Goal: Task Accomplishment & Management: Complete application form

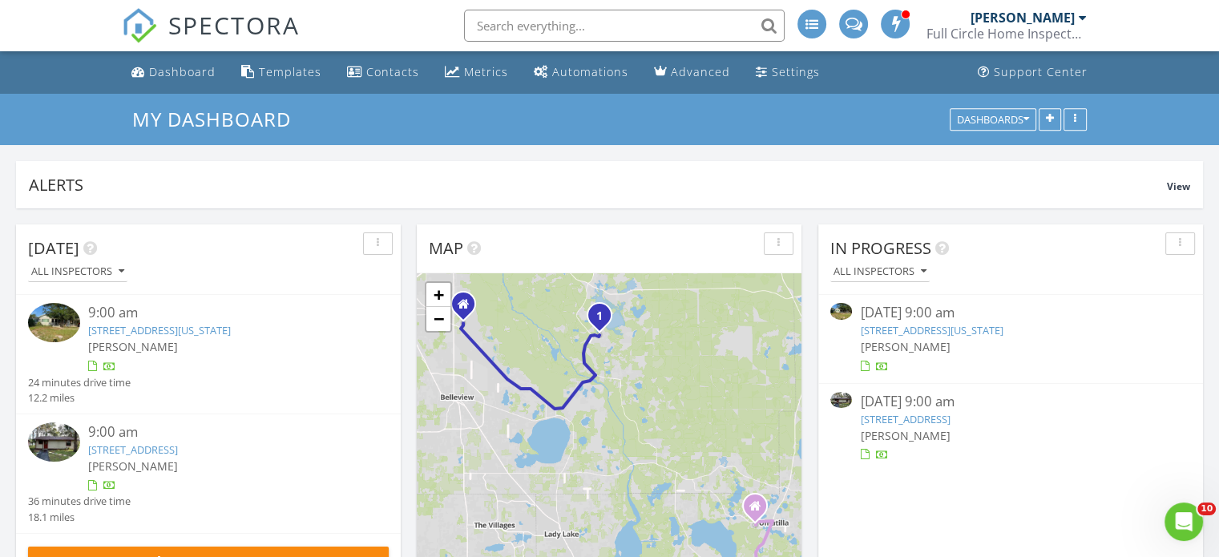
click at [479, 28] on input "text" at bounding box center [624, 26] width 321 height 32
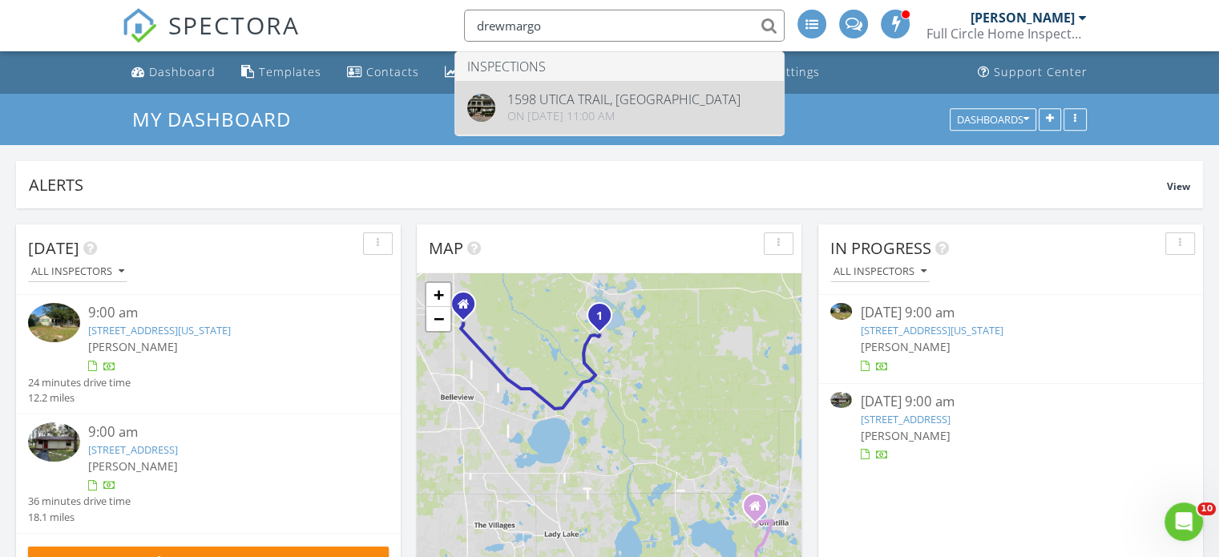
type input "drewmargo"
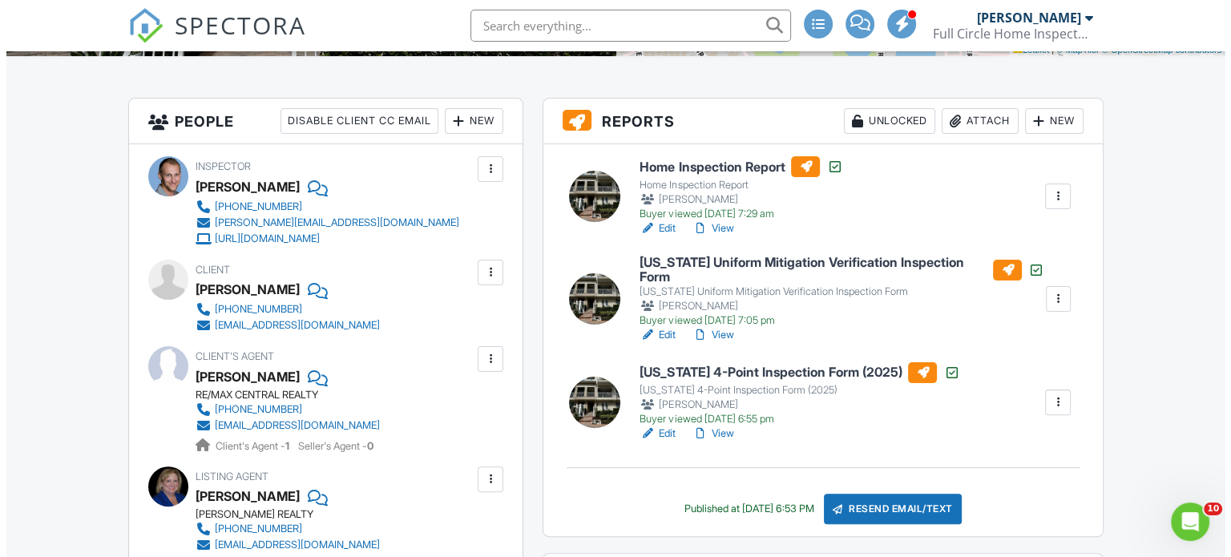
scroll to position [381, 0]
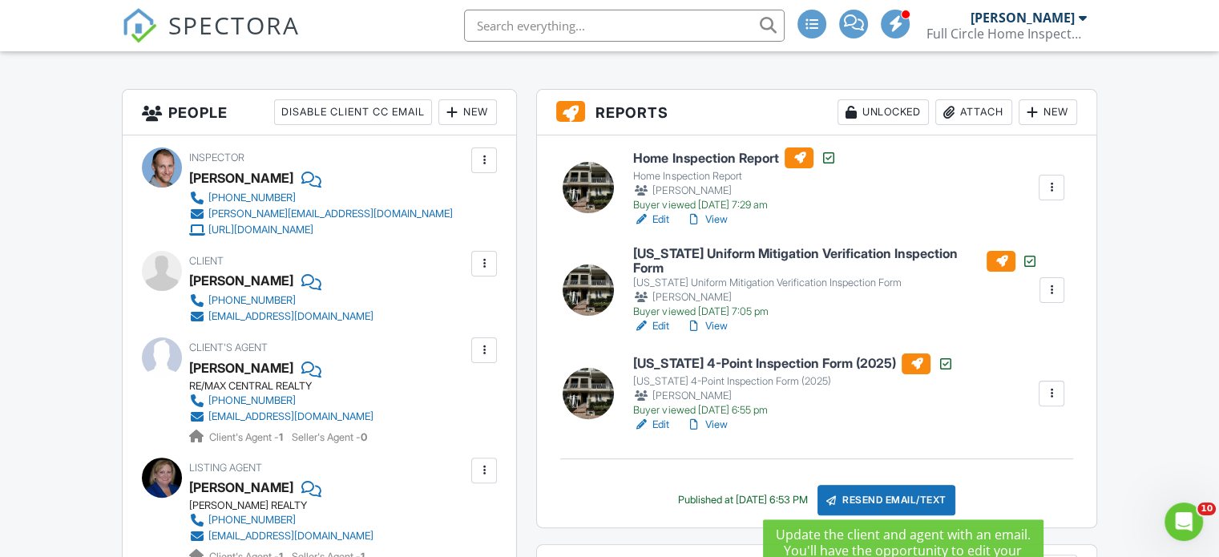
click at [890, 488] on div "Resend Email/Text" at bounding box center [887, 500] width 138 height 30
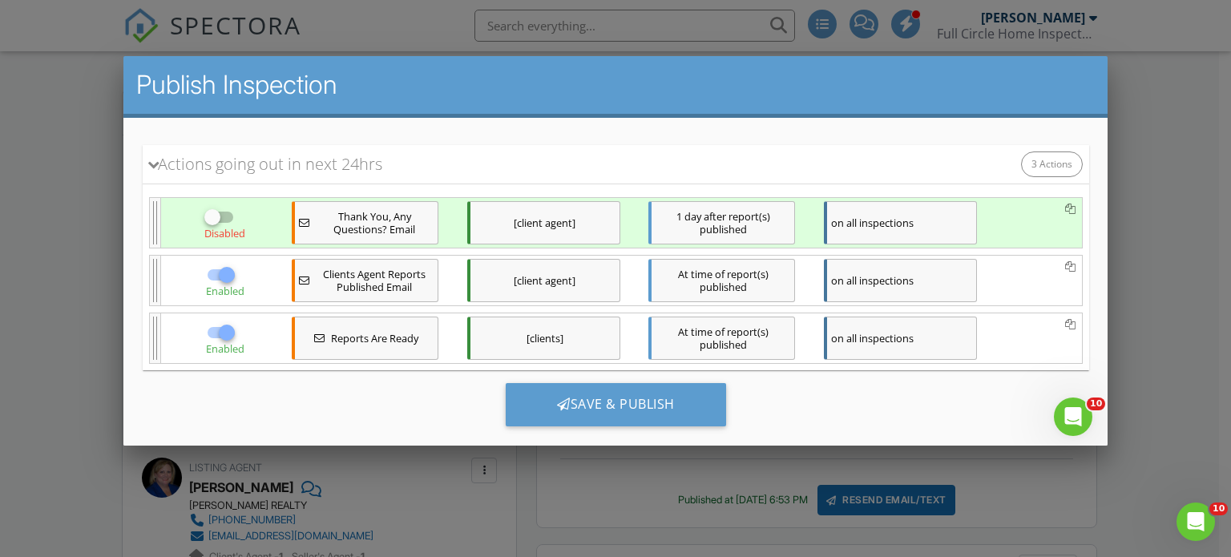
scroll to position [259, 0]
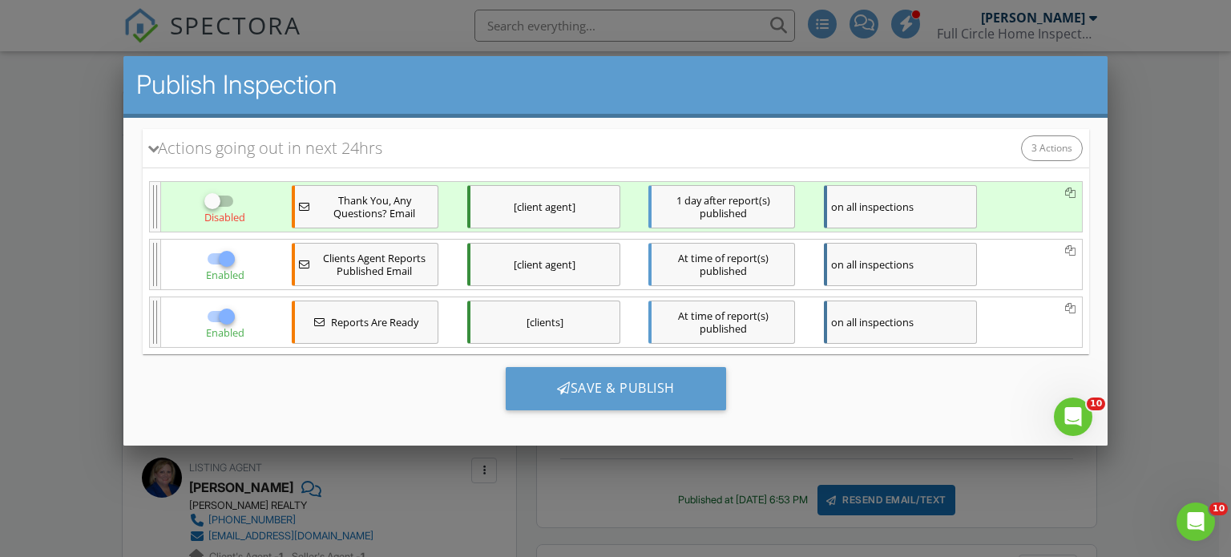
click at [220, 257] on div at bounding box center [225, 257] width 27 height 27
checkbox input "false"
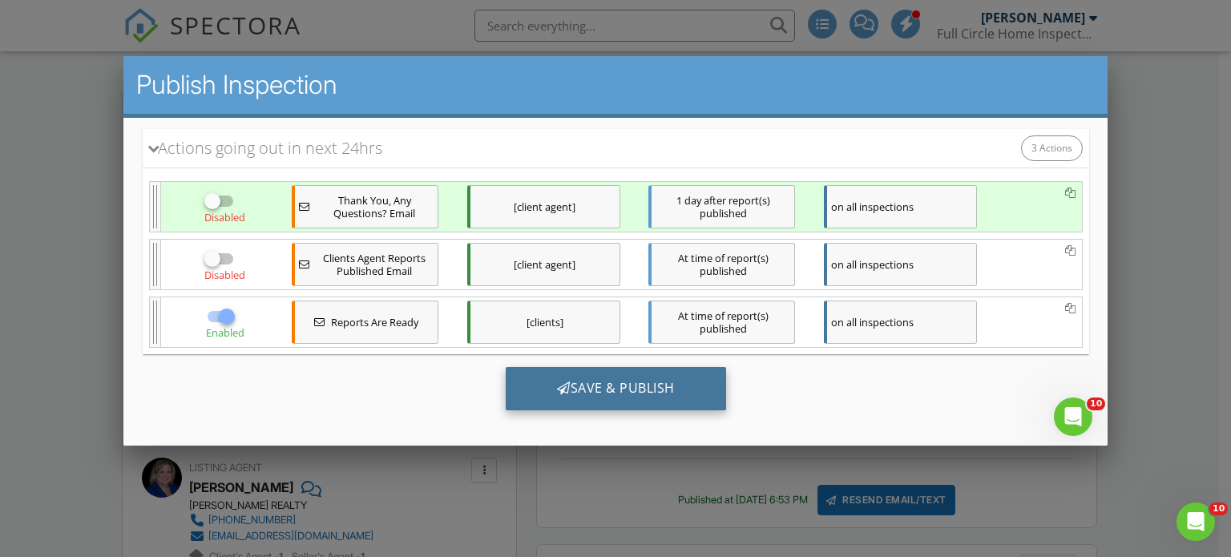
click at [613, 385] on div "Save & Publish" at bounding box center [615, 387] width 220 height 43
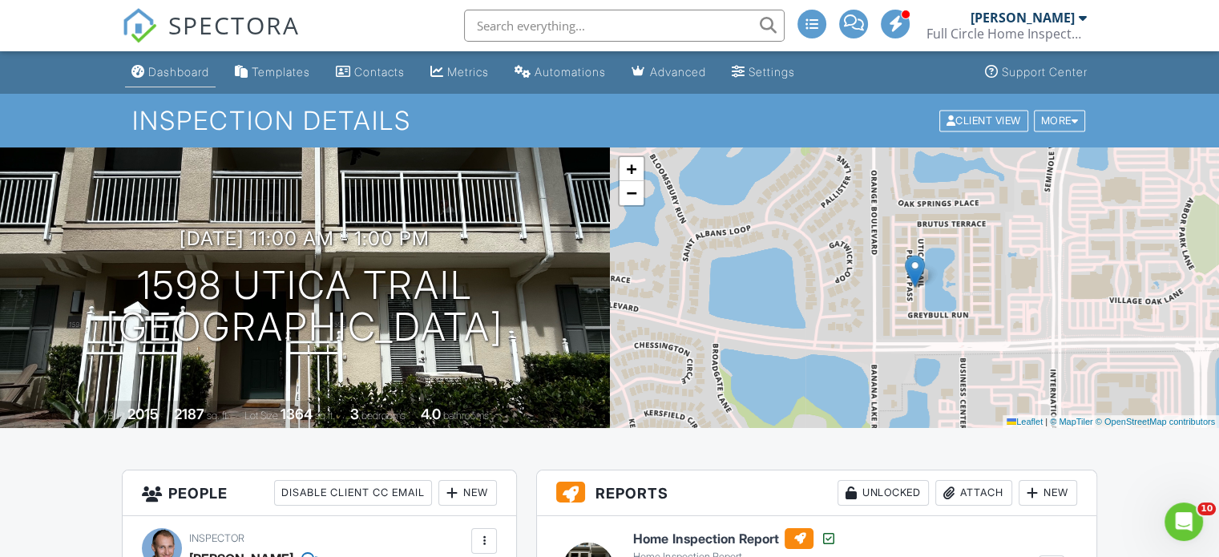
click at [180, 75] on div "Dashboard" at bounding box center [178, 72] width 61 height 14
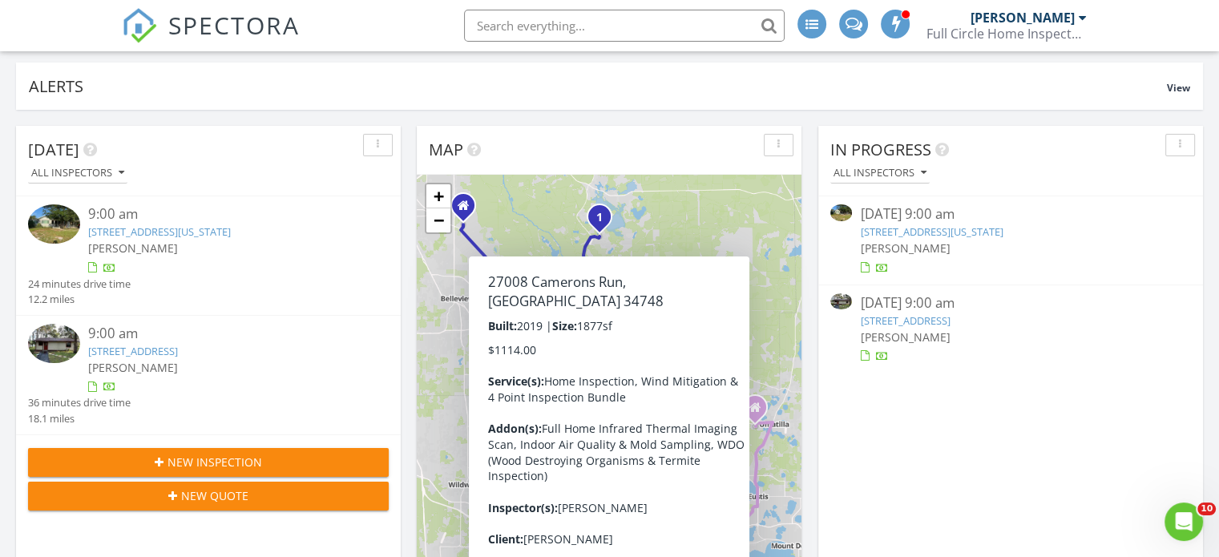
scroll to position [89, 0]
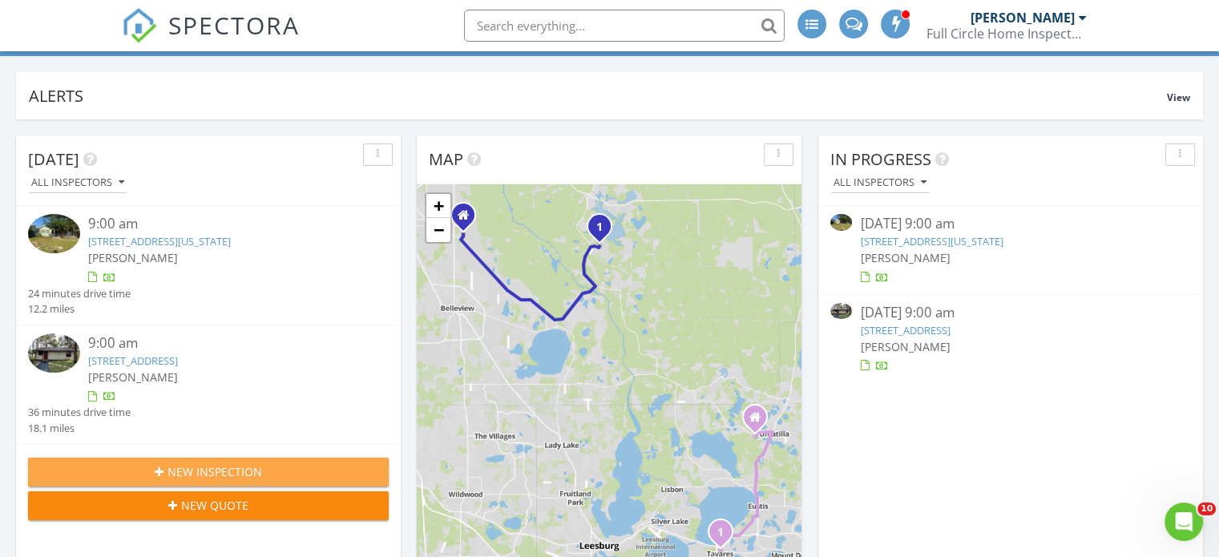
click at [213, 466] on span "New Inspection" at bounding box center [215, 471] width 95 height 17
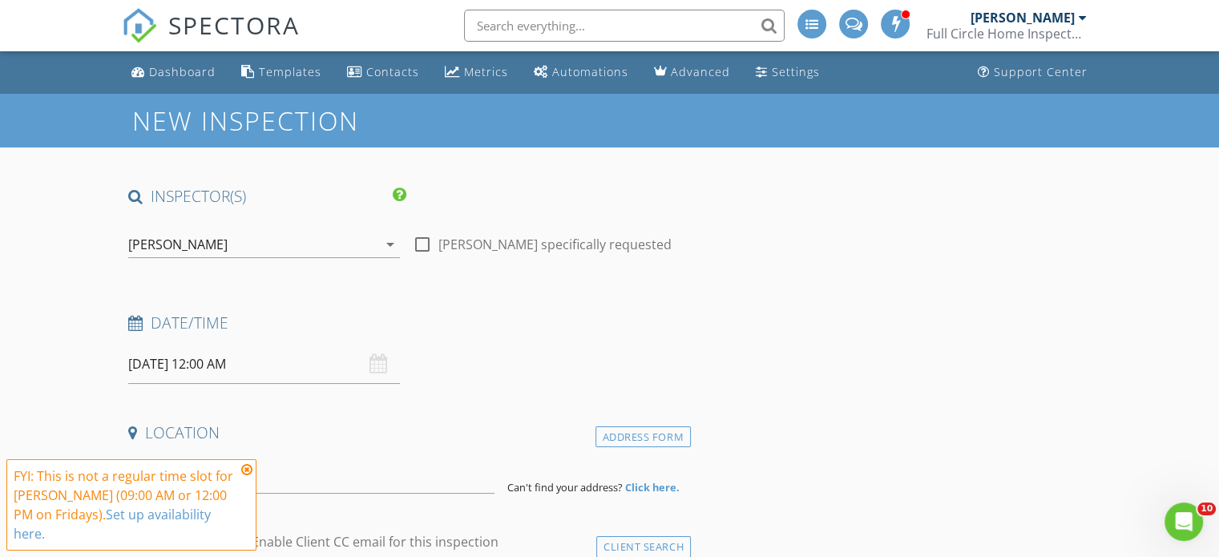
click at [389, 243] on icon "arrow_drop_down" at bounding box center [390, 244] width 19 height 19
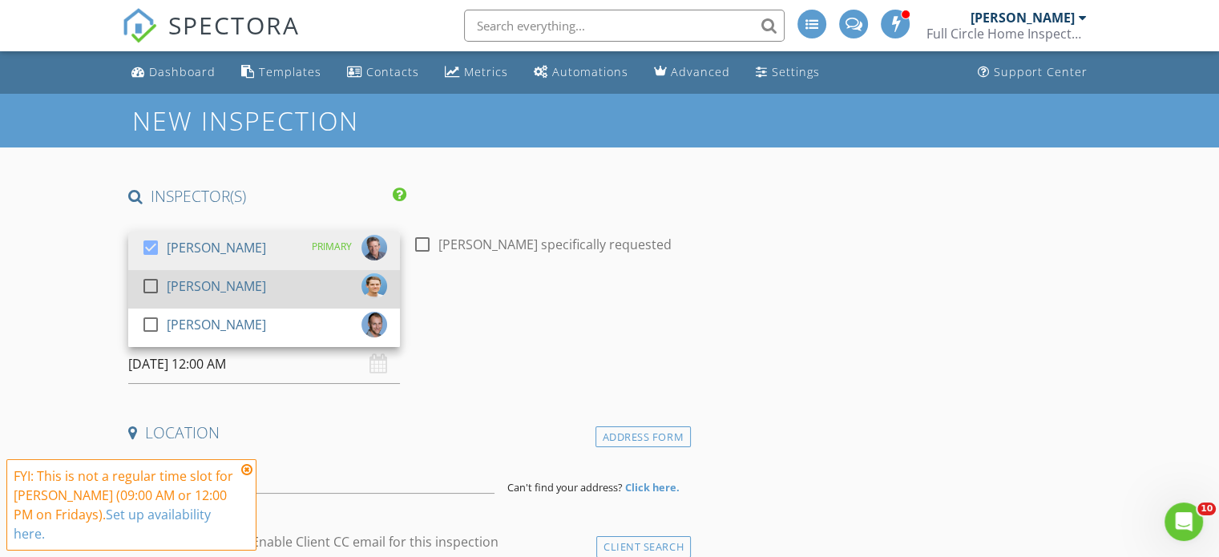
click at [148, 284] on div at bounding box center [150, 286] width 27 height 27
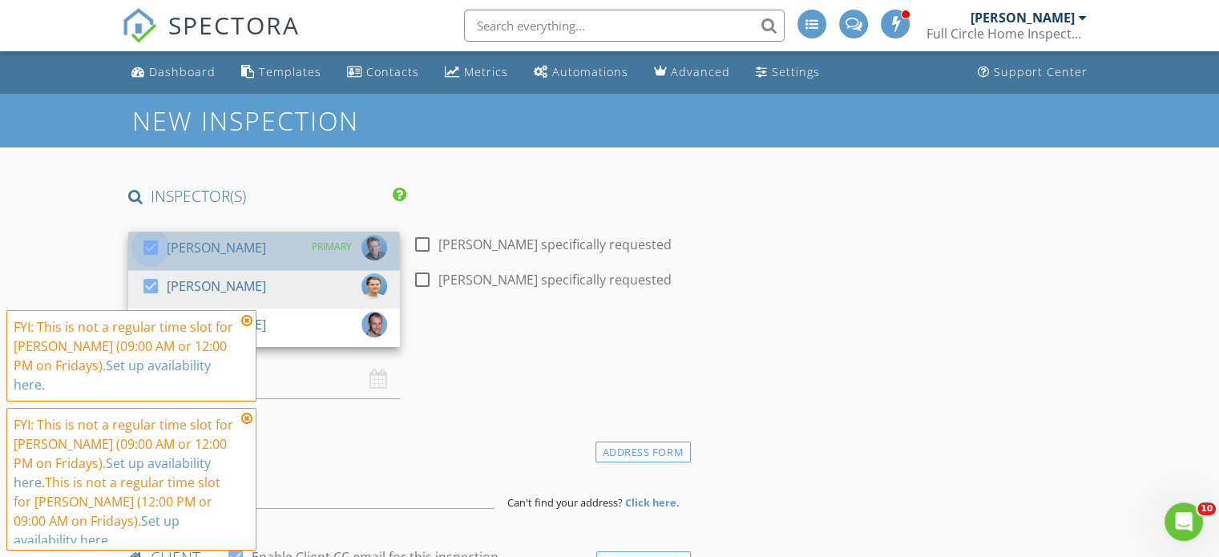
click at [151, 240] on div at bounding box center [150, 247] width 27 height 27
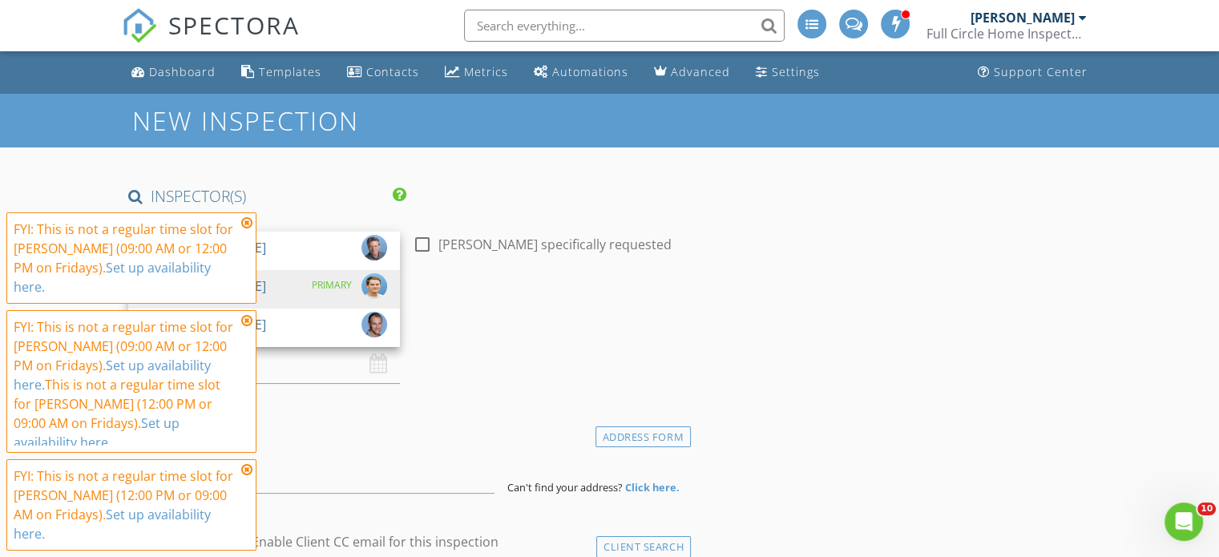
click at [247, 236] on div "FYI: This is not a regular time slot for Jim Reynolds (09:00 AM or 12:00 PM on …" at bounding box center [131, 257] width 250 height 91
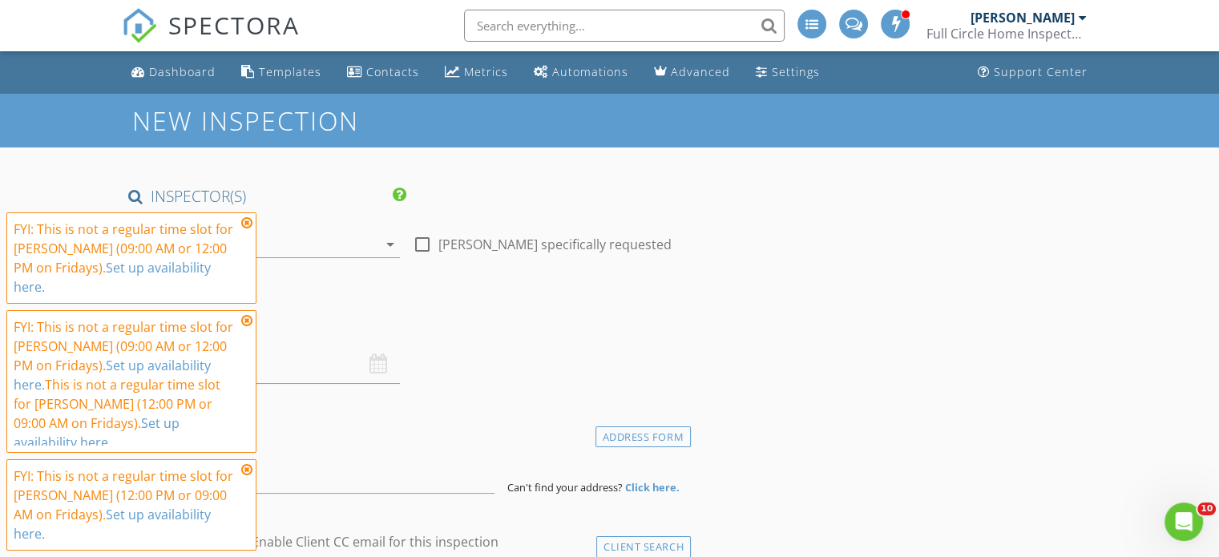
click at [246, 229] on icon at bounding box center [246, 222] width 11 height 13
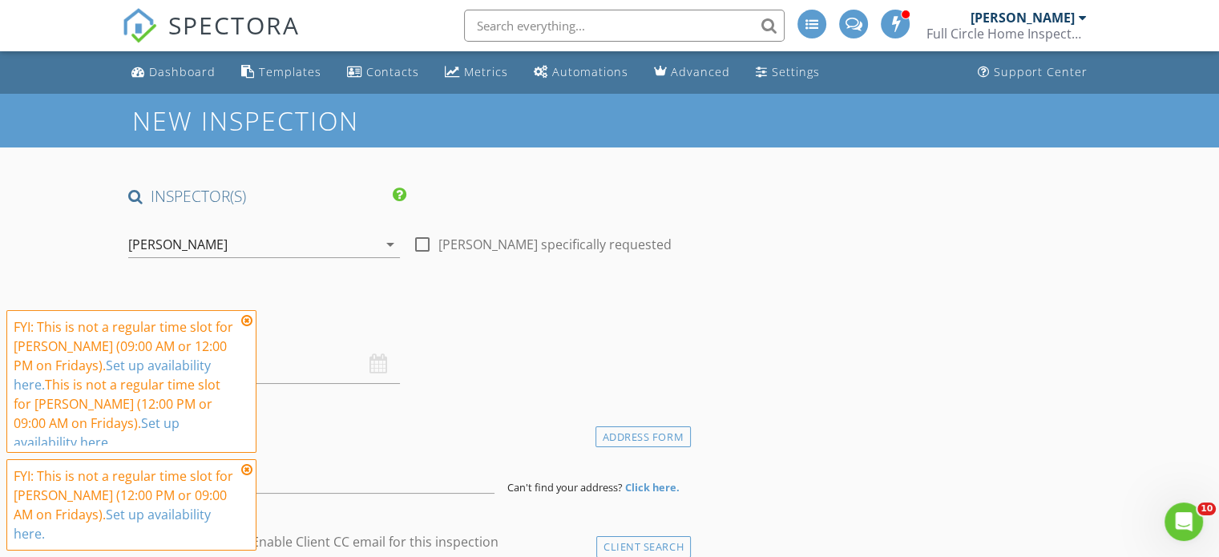
click at [244, 246] on div "[PERSON_NAME]" at bounding box center [252, 245] width 249 height 26
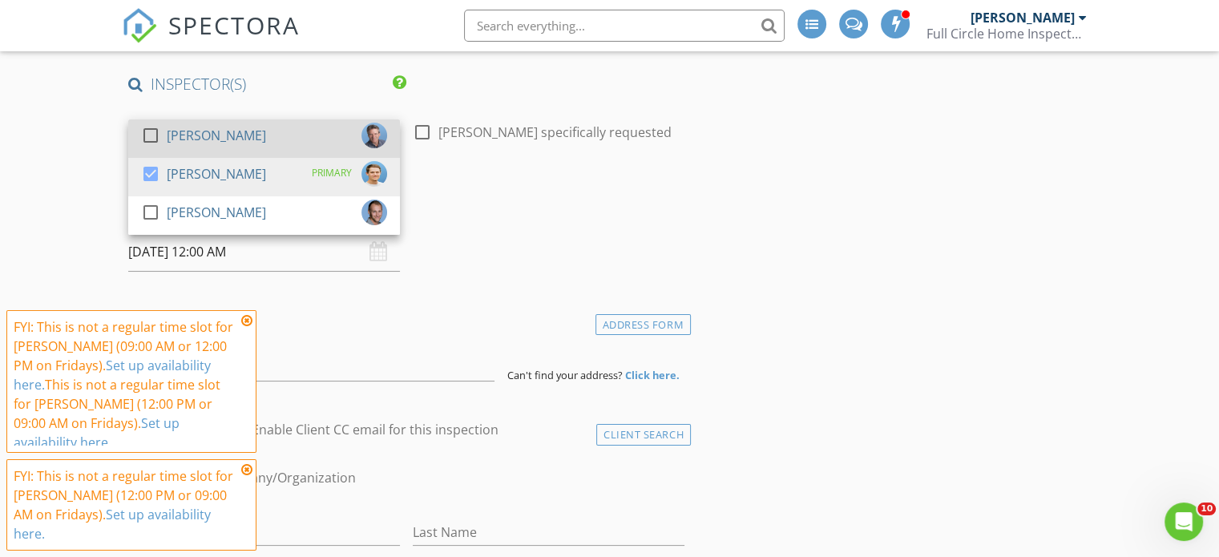
scroll to position [114, 0]
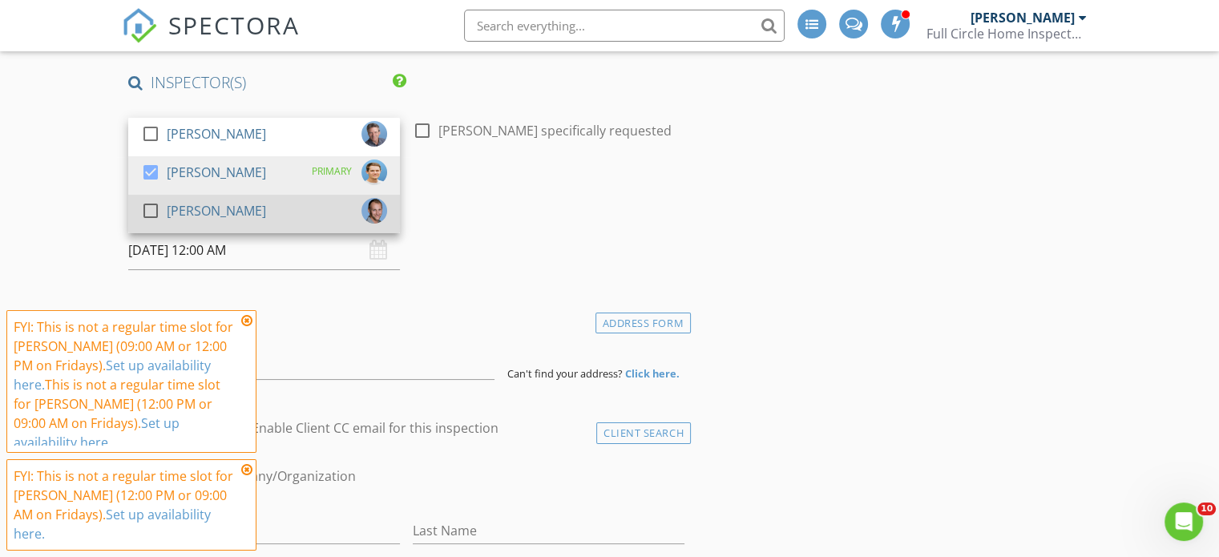
click at [149, 208] on div at bounding box center [150, 210] width 27 height 27
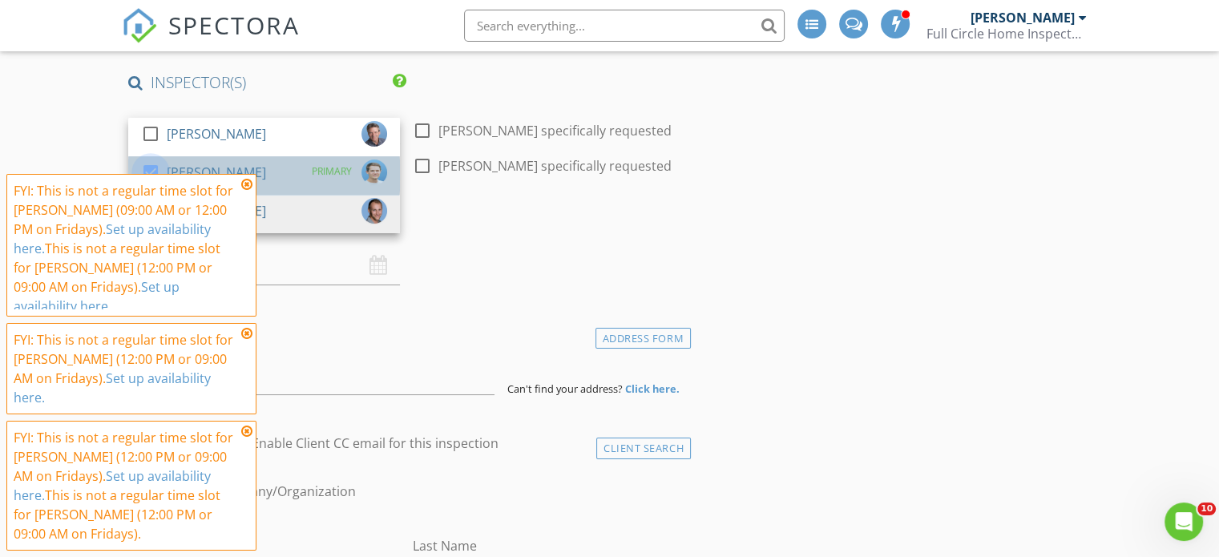
click at [150, 166] on div at bounding box center [150, 172] width 27 height 27
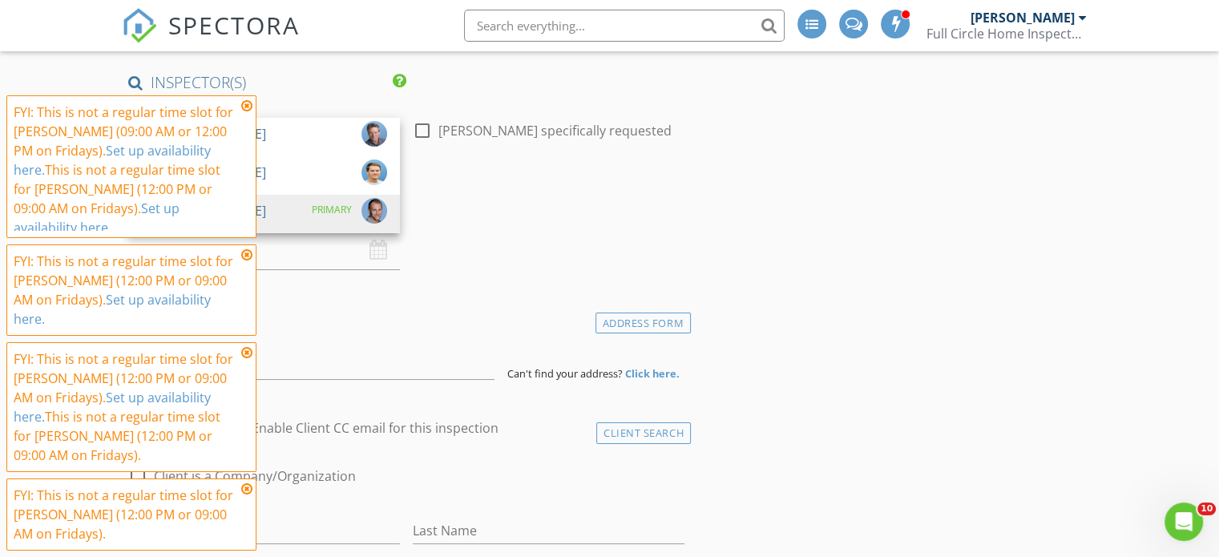
click at [244, 103] on icon at bounding box center [246, 105] width 11 height 13
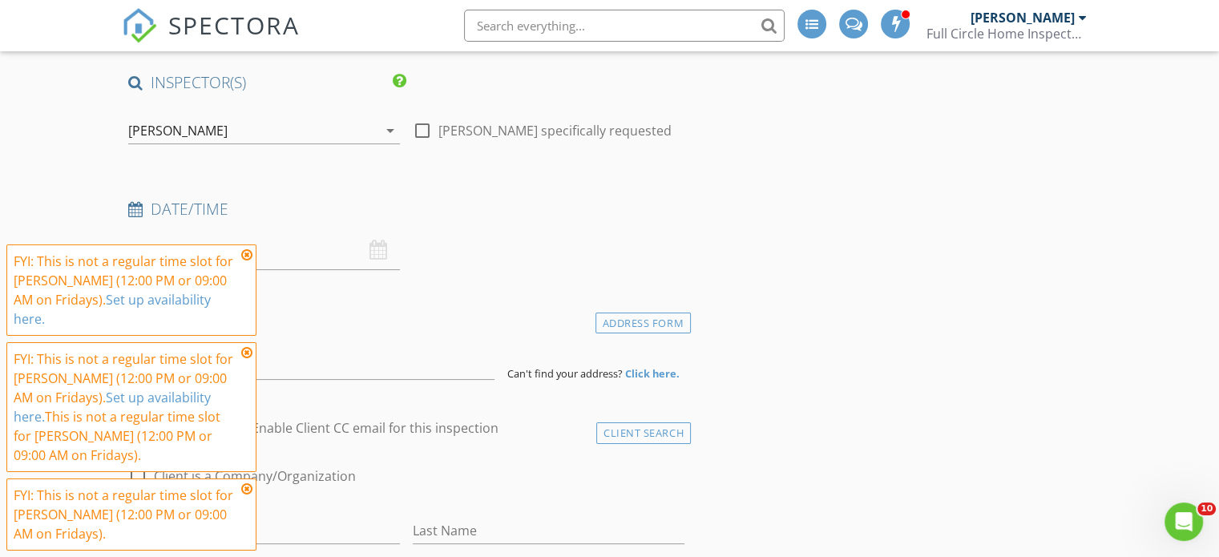
click at [247, 258] on icon at bounding box center [246, 254] width 11 height 13
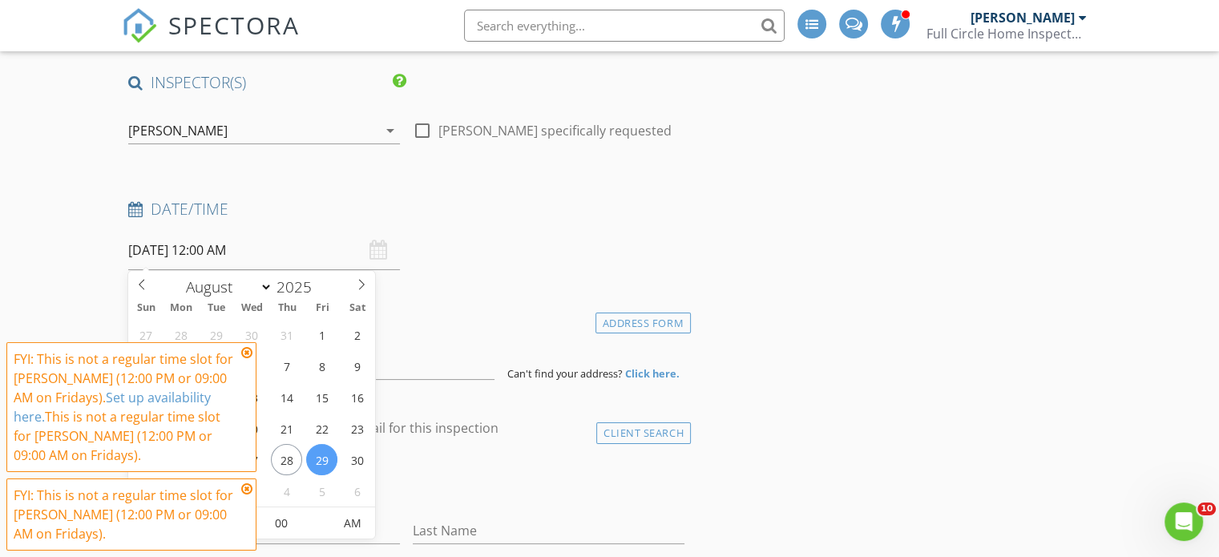
click at [268, 248] on input "08/29/2025 12:00 AM" at bounding box center [264, 250] width 272 height 39
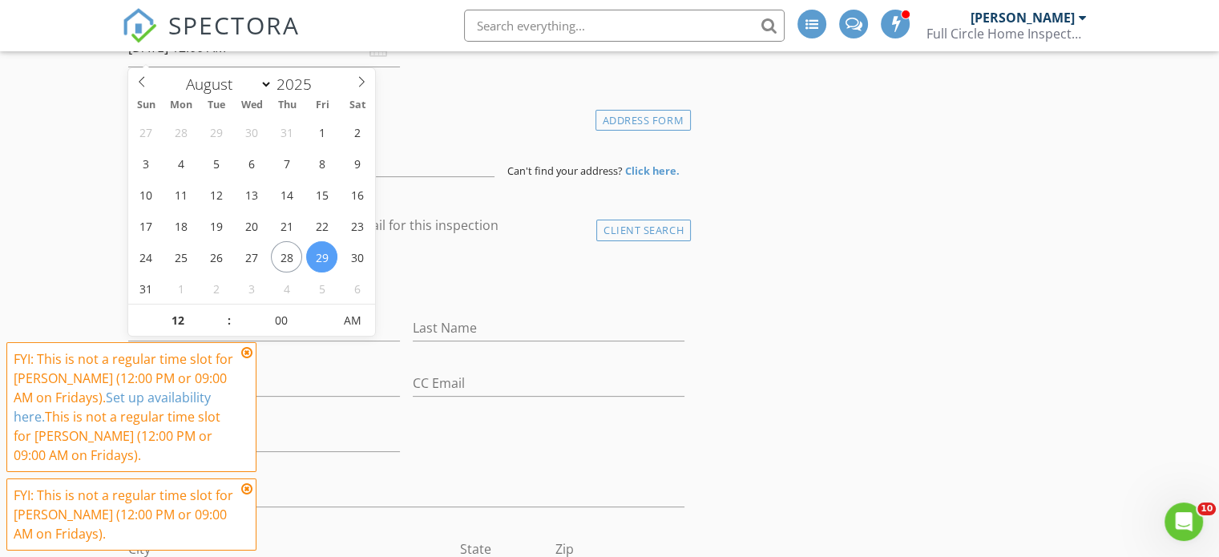
scroll to position [322, 0]
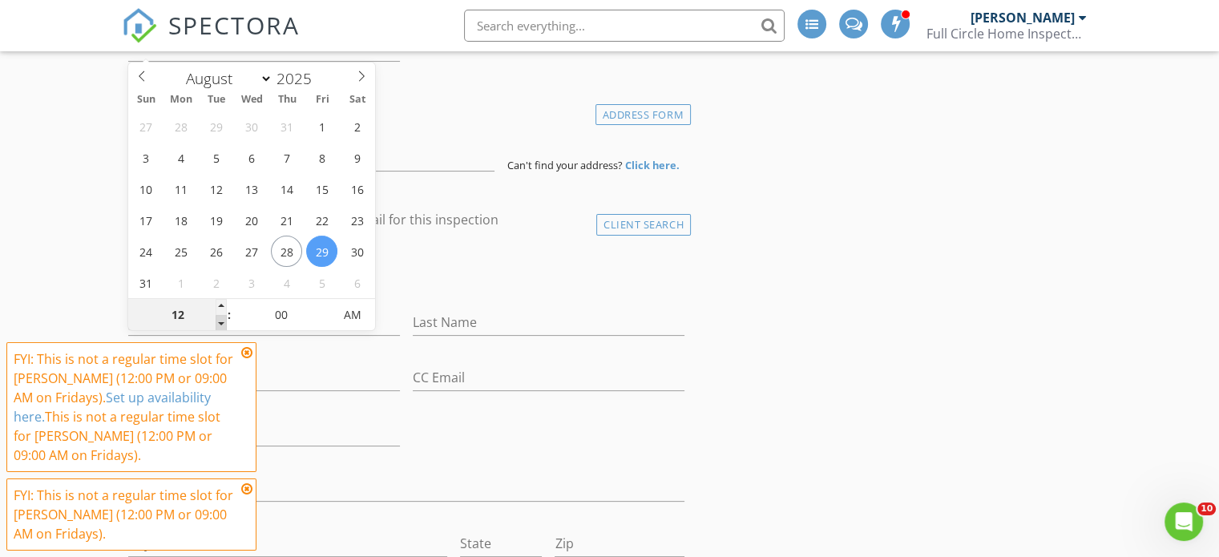
type input "11"
type input "08/29/2025 11:00 PM"
click at [219, 321] on span at bounding box center [221, 323] width 11 height 16
type input "10"
type input "08/29/2025 10:00 PM"
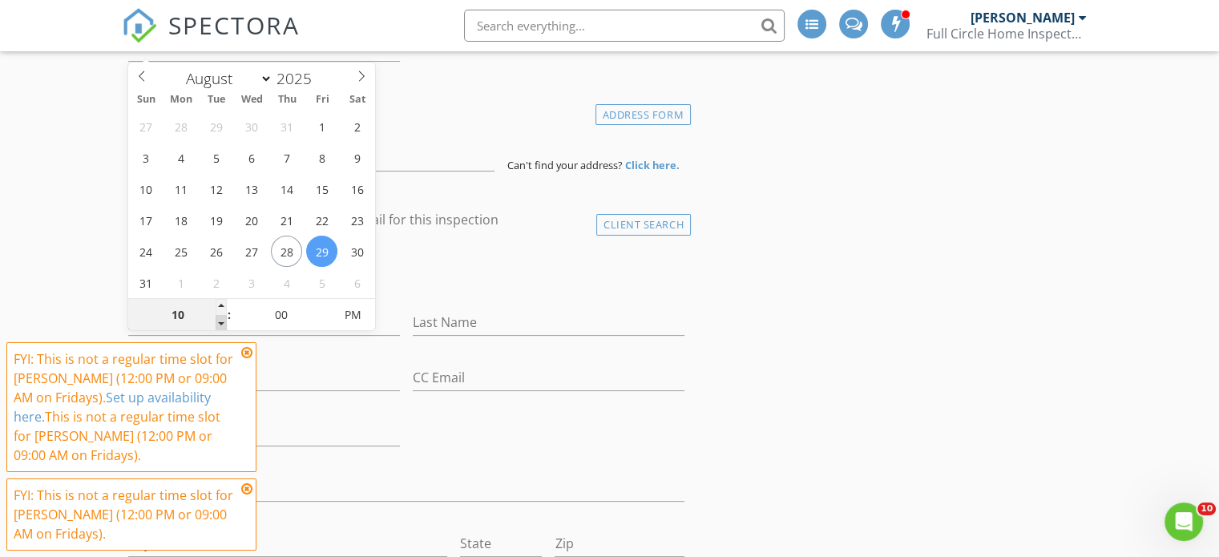
click at [219, 321] on span at bounding box center [221, 323] width 11 height 16
type input "09"
click at [219, 321] on span at bounding box center [221, 323] width 11 height 16
type input "08/29/2025 9:00 AM"
click at [359, 311] on span "AM" at bounding box center [353, 315] width 44 height 32
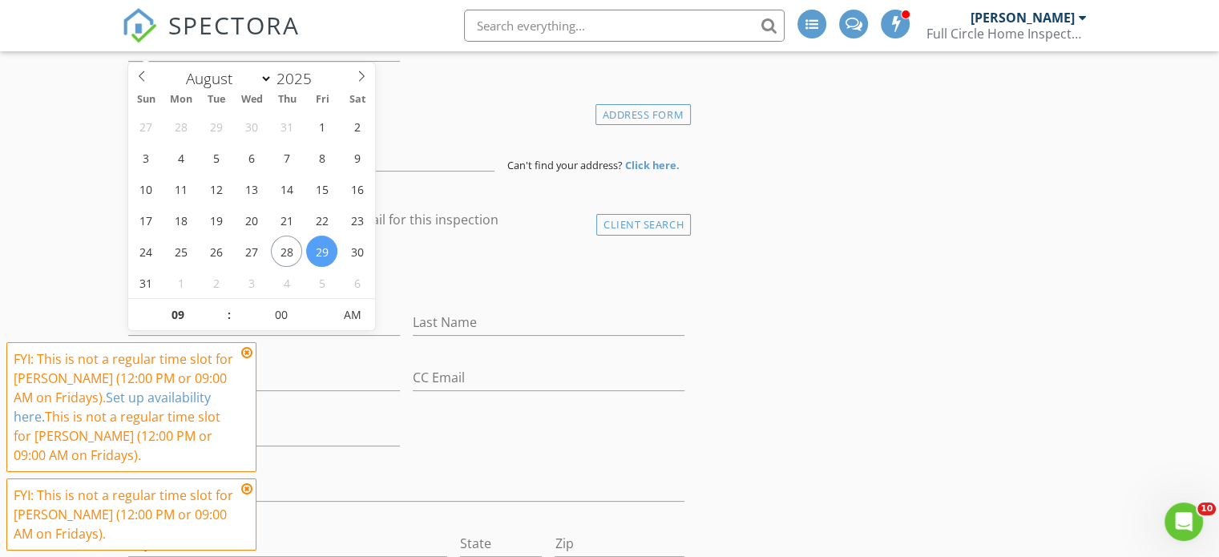
click at [335, 357] on div "Email" at bounding box center [264, 381] width 272 height 52
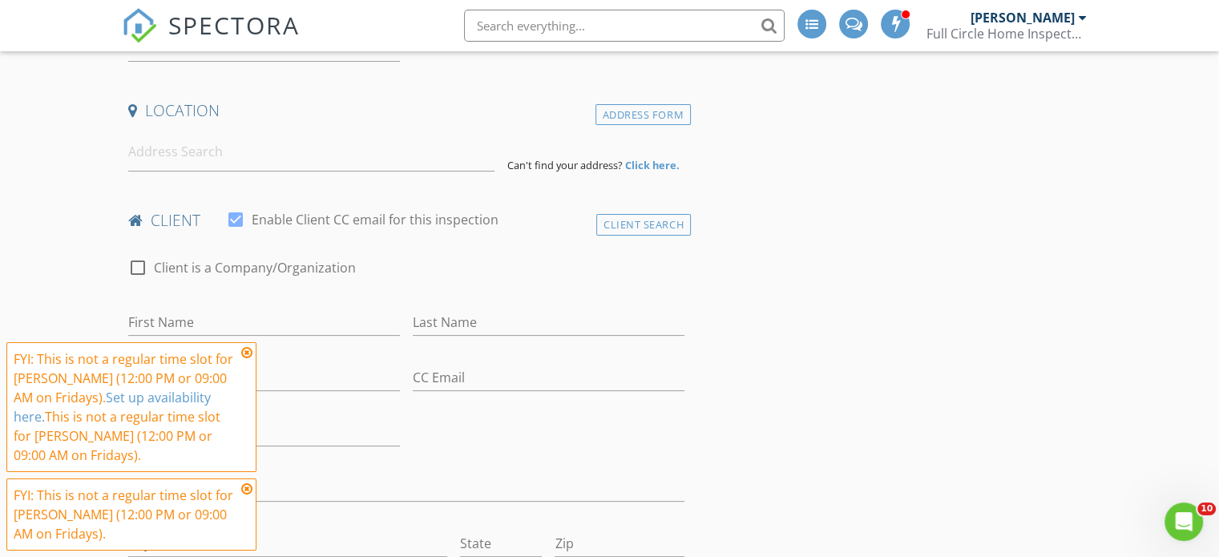
click at [245, 350] on icon at bounding box center [246, 352] width 11 height 13
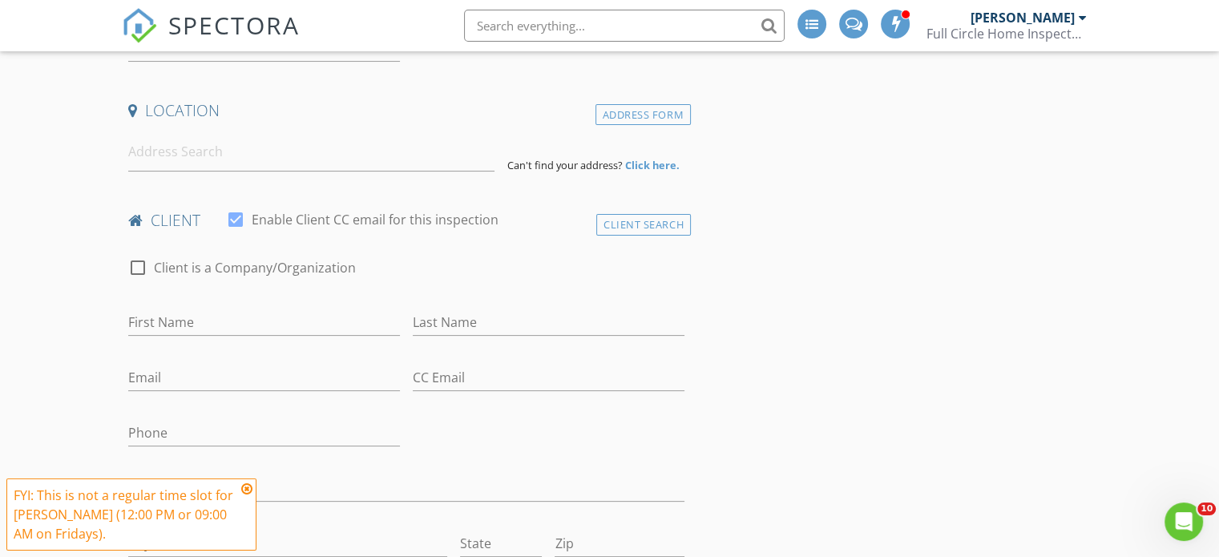
click at [246, 487] on icon at bounding box center [246, 488] width 11 height 13
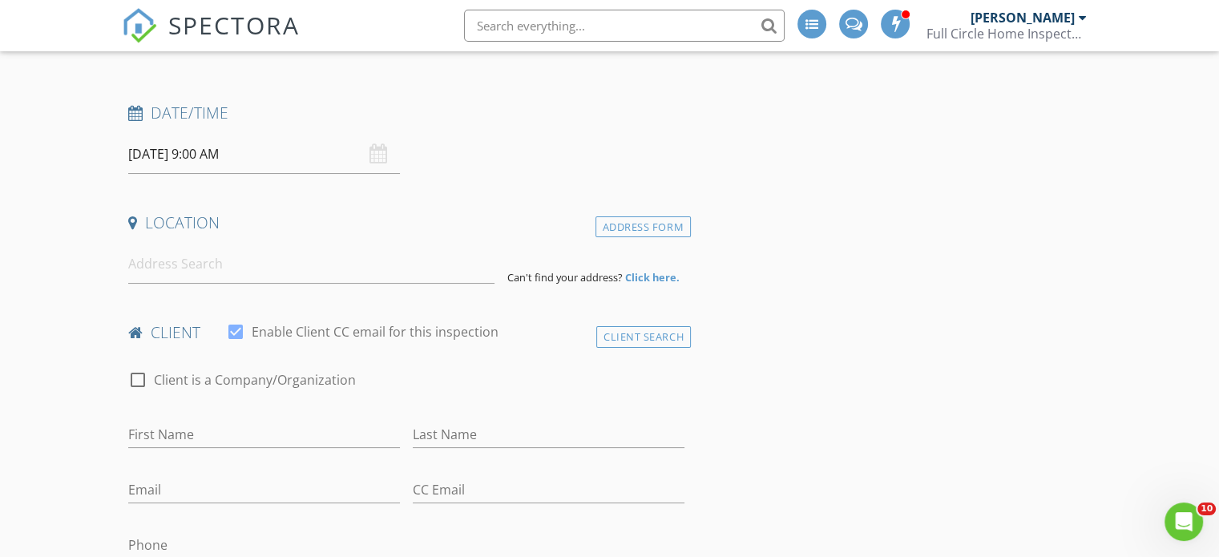
scroll to position [151, 0]
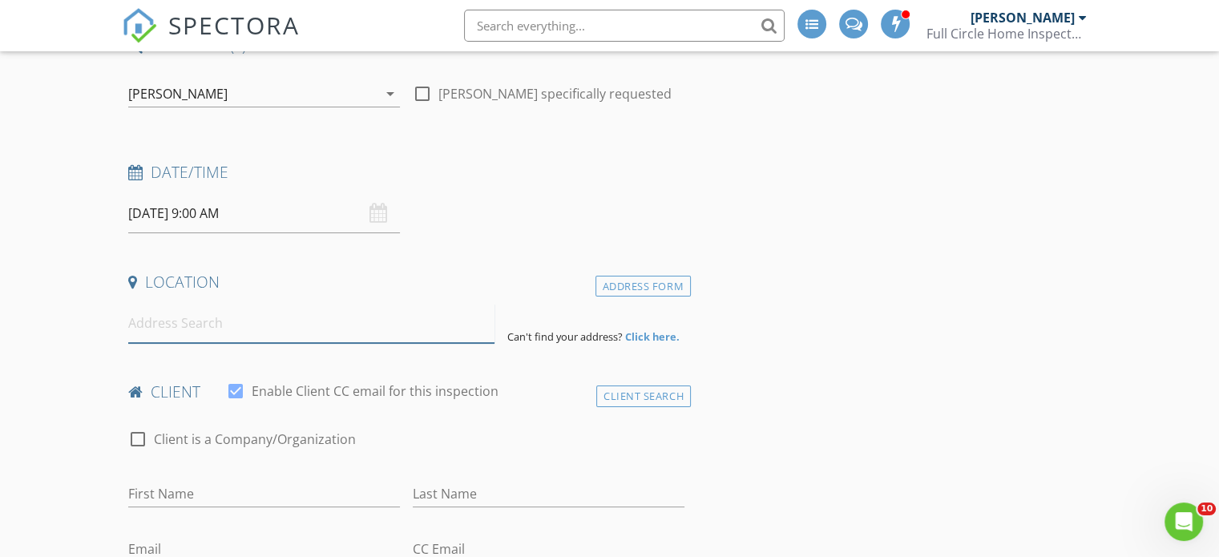
click at [137, 325] on input at bounding box center [311, 323] width 366 height 39
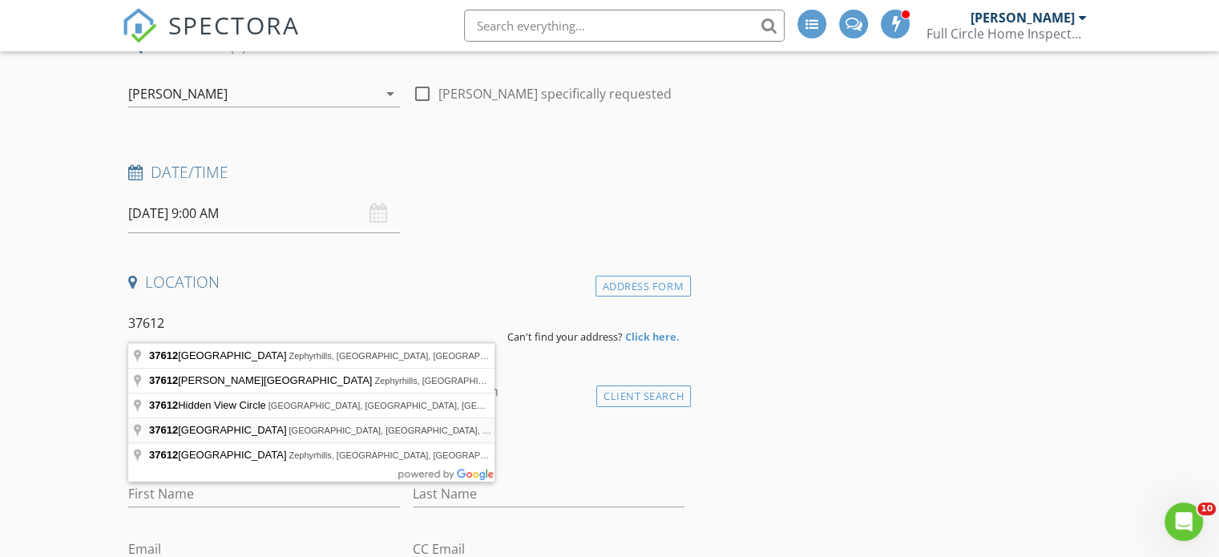
type input "37612 Quail Ridge Circle, Leesburg, FL, USA"
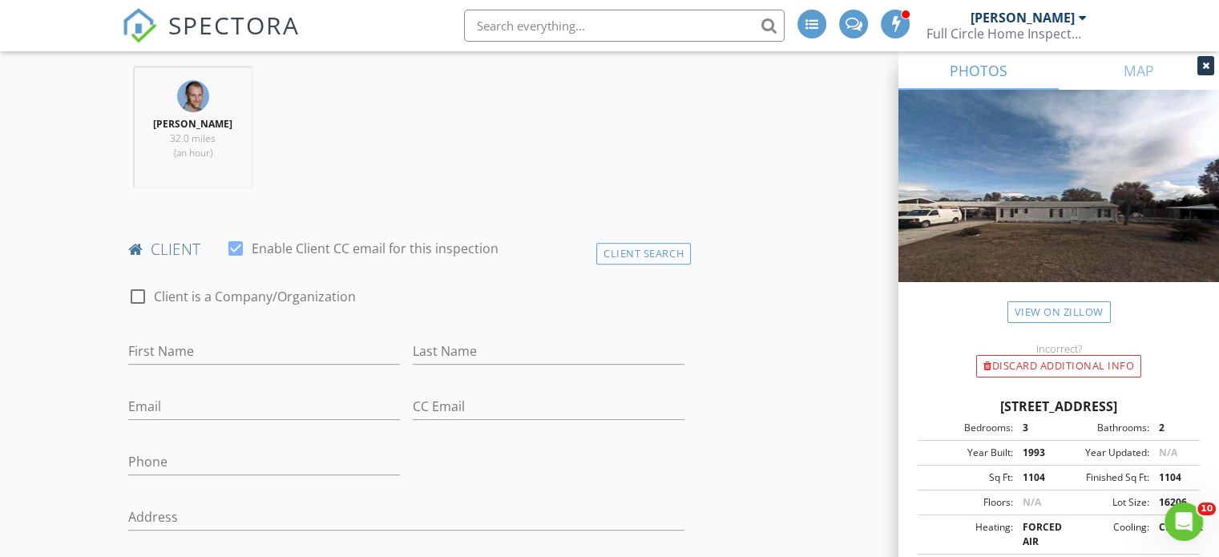
scroll to position [684, 0]
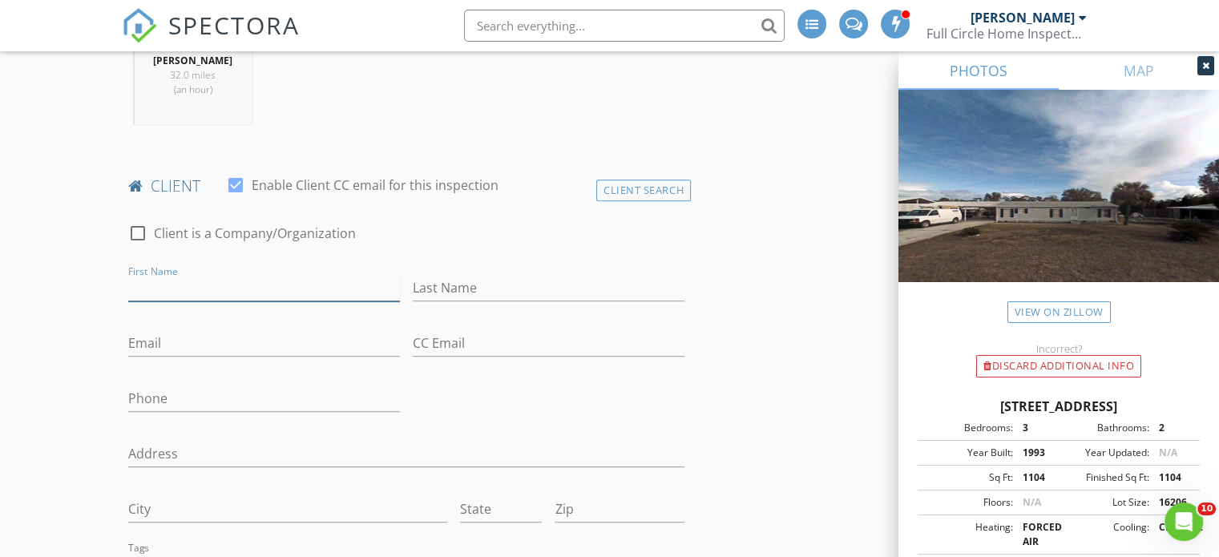
click at [144, 292] on input "First Name" at bounding box center [264, 288] width 272 height 26
type input "Darren"
click at [428, 285] on input "Last Name" at bounding box center [549, 288] width 272 height 26
type input "McPhee"
click at [147, 342] on input "Email" at bounding box center [264, 343] width 272 height 26
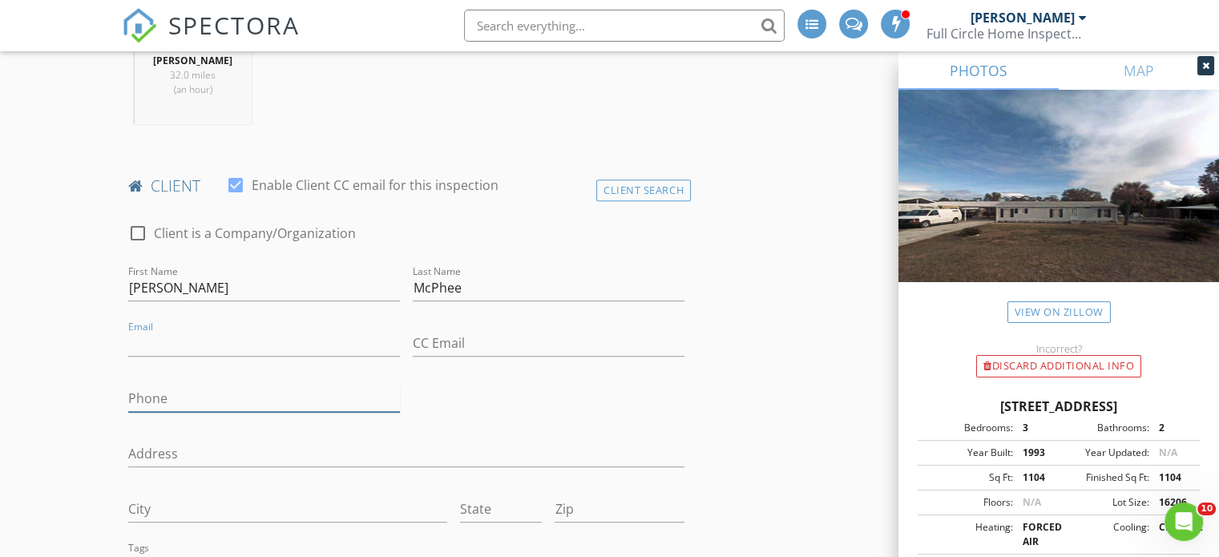
click at [135, 399] on input "Phone" at bounding box center [264, 399] width 272 height 26
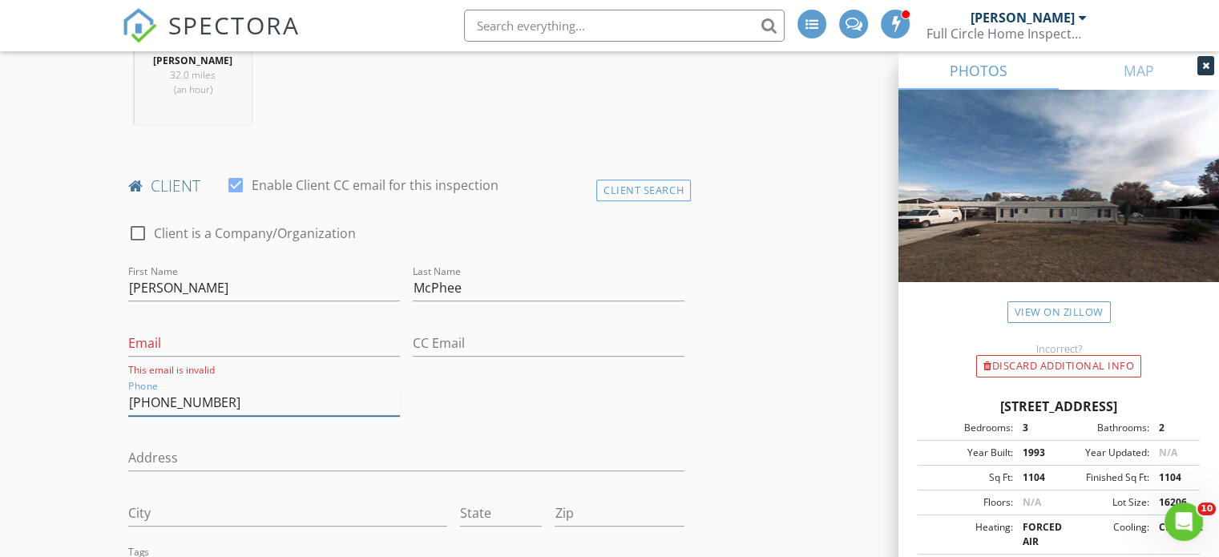
type input "352-459-6923"
click at [139, 338] on input "Email" at bounding box center [264, 343] width 272 height 26
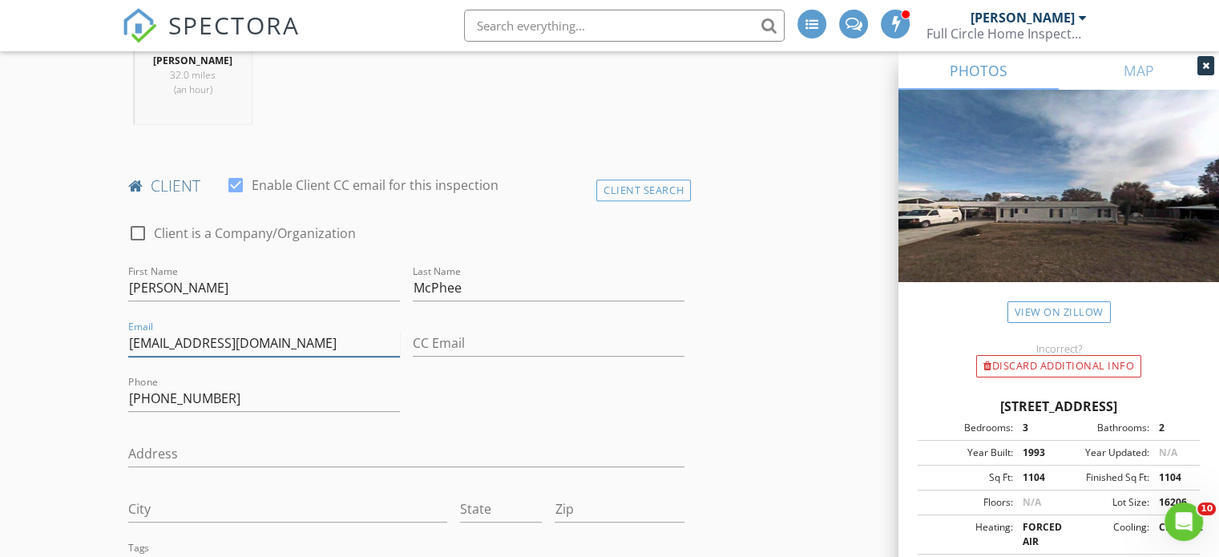
type input "dfmcphee@yahoo.com"
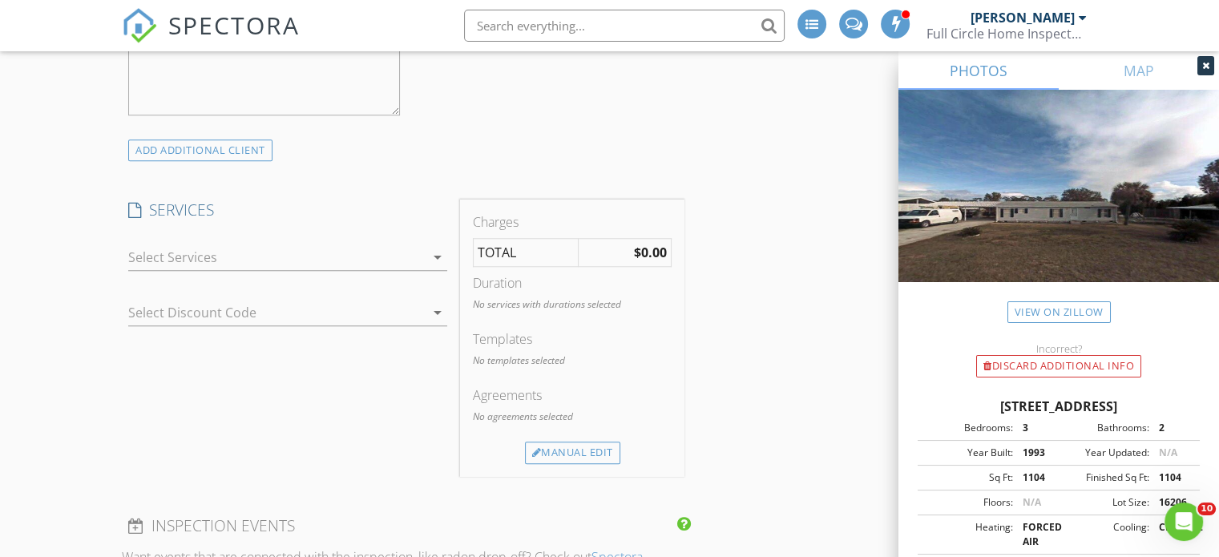
scroll to position [1337, 0]
click at [286, 256] on div at bounding box center [276, 254] width 297 height 26
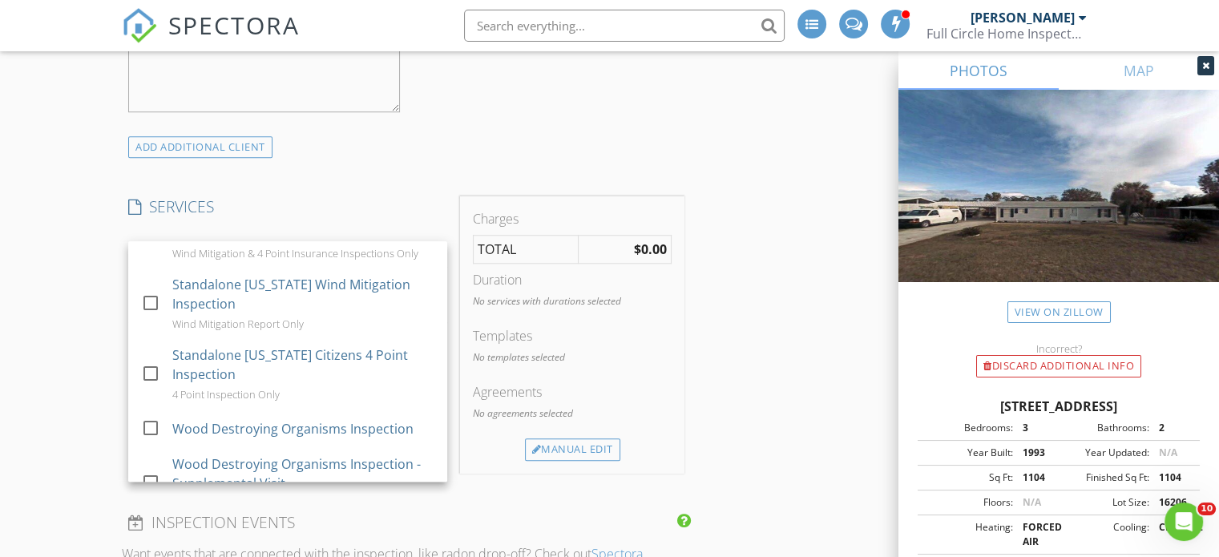
scroll to position [507, 0]
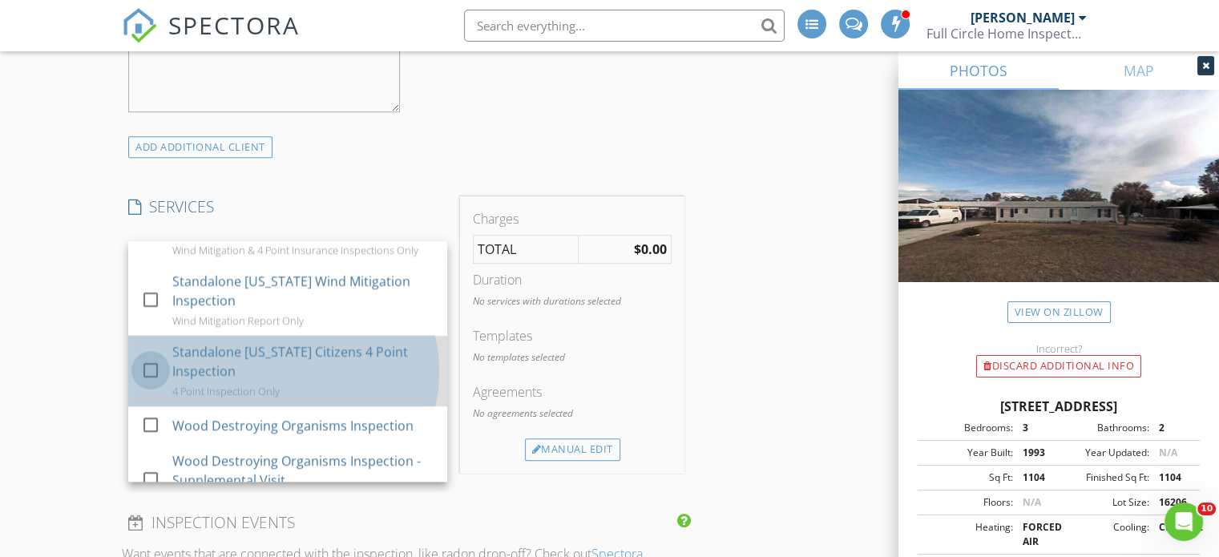
click at [154, 364] on div at bounding box center [150, 370] width 27 height 27
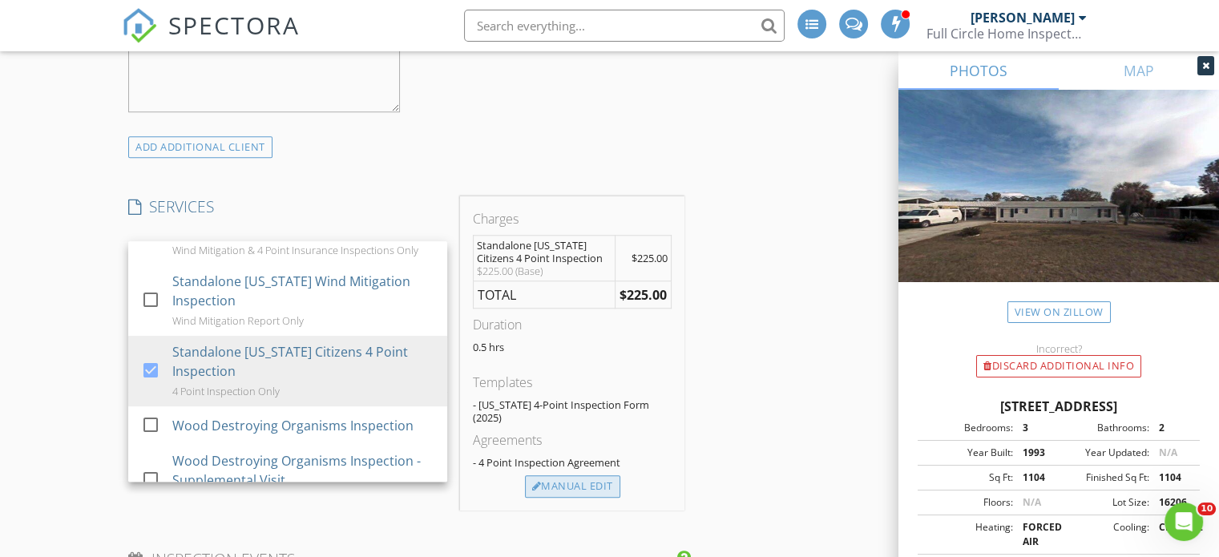
click at [579, 475] on div "Manual Edit" at bounding box center [572, 486] width 95 height 22
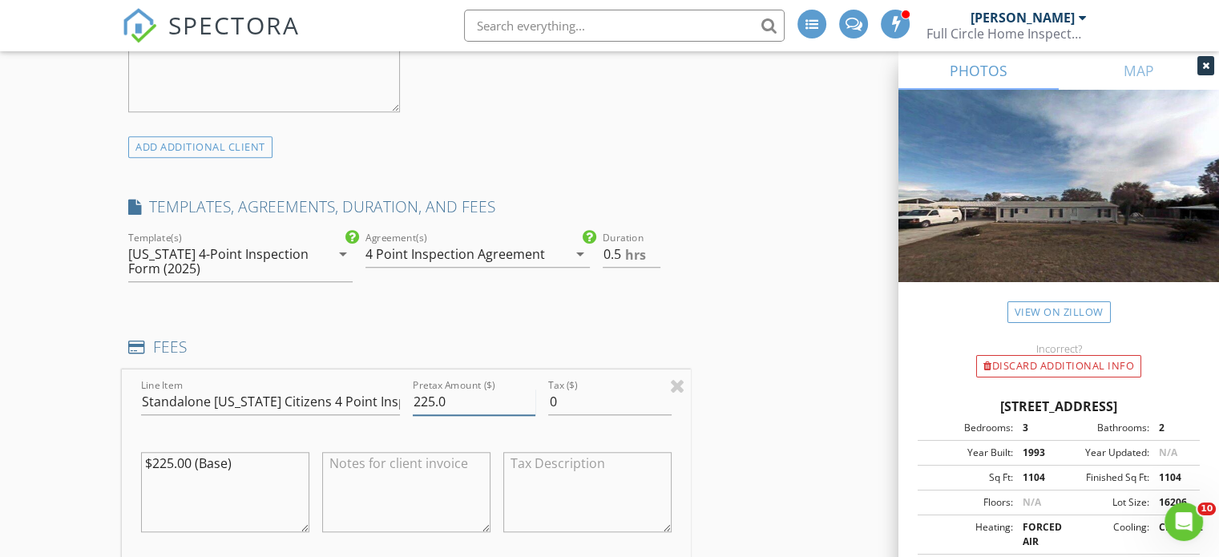
click at [454, 406] on input "225.0" at bounding box center [474, 402] width 123 height 26
type input "200.00"
click at [718, 399] on div "INSPECTOR(S) check_box_outline_blank Jim Reynolds check_box_outline_blank Taylo…" at bounding box center [609, 545] width 975 height 3393
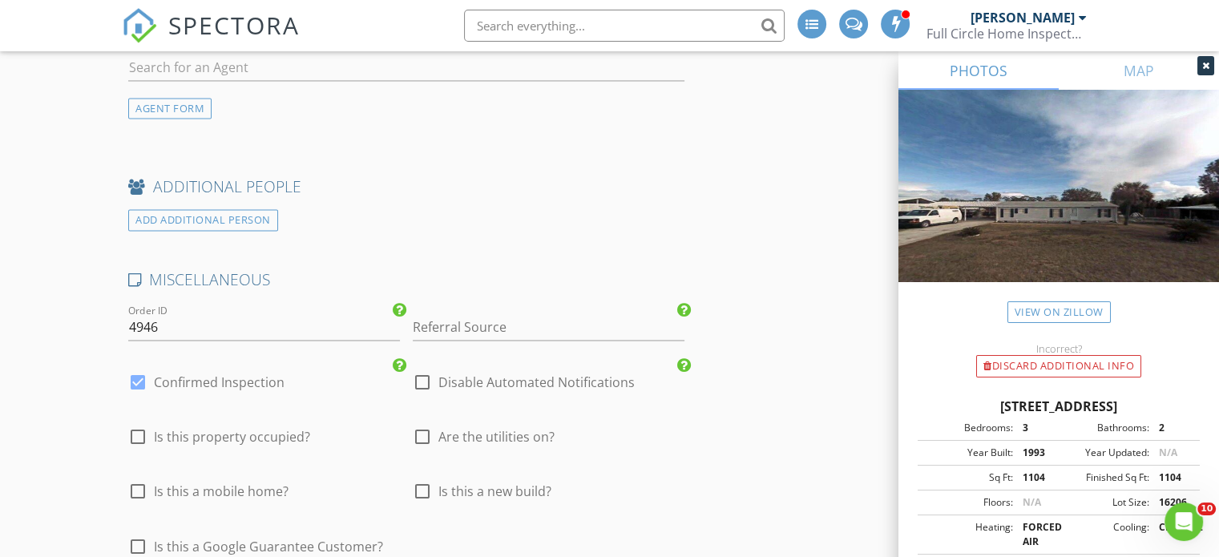
scroll to position [2566, 0]
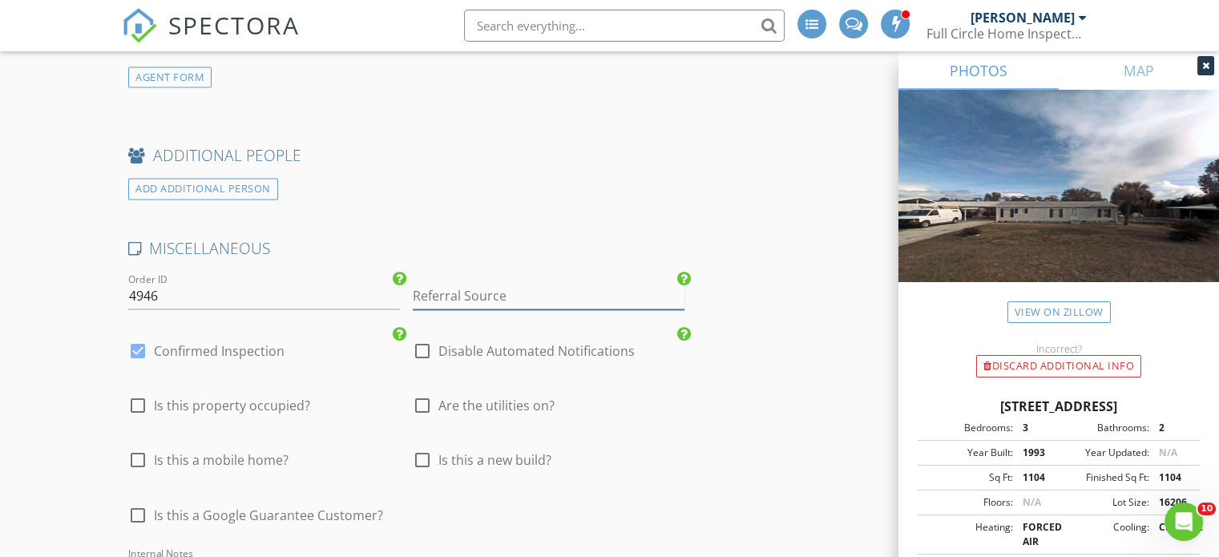
click at [442, 291] on input "Referral Source" at bounding box center [549, 296] width 272 height 26
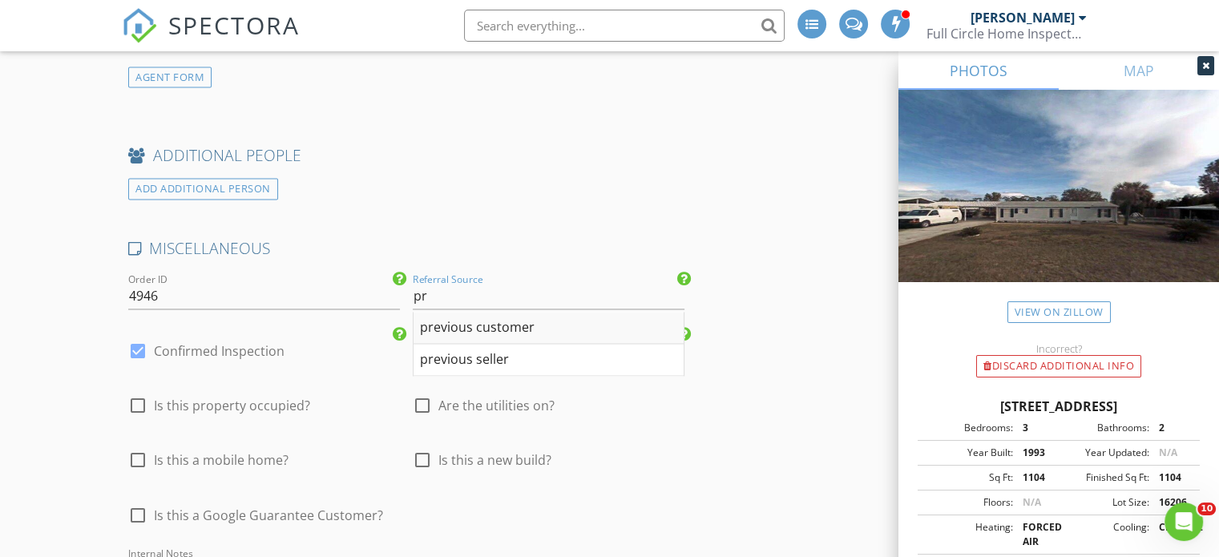
click at [485, 319] on div "previous customer" at bounding box center [549, 328] width 270 height 32
type input "previous customer"
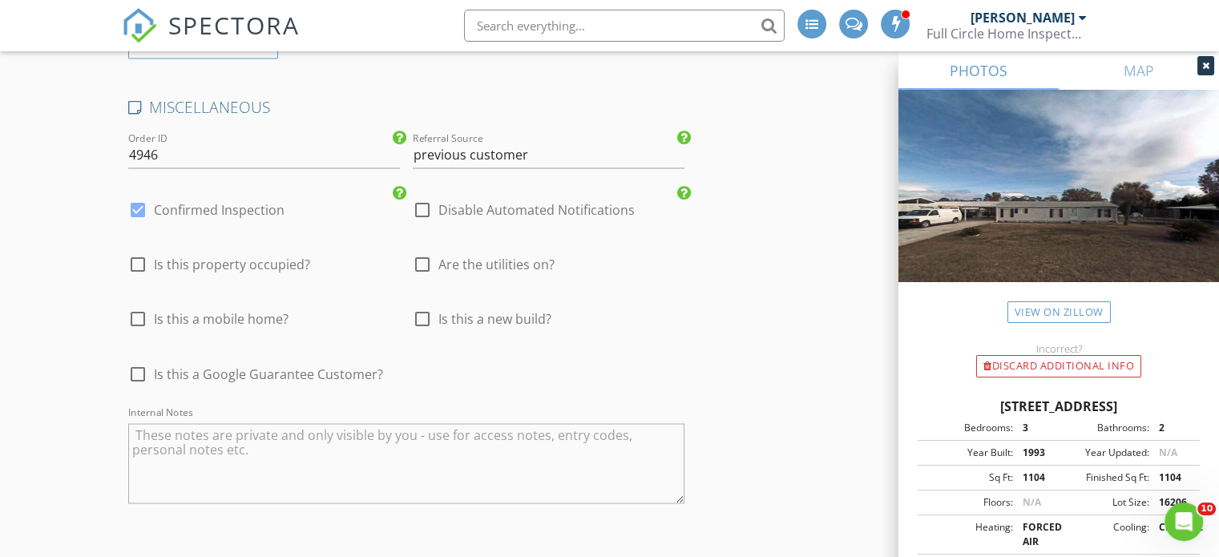
scroll to position [2800, 0]
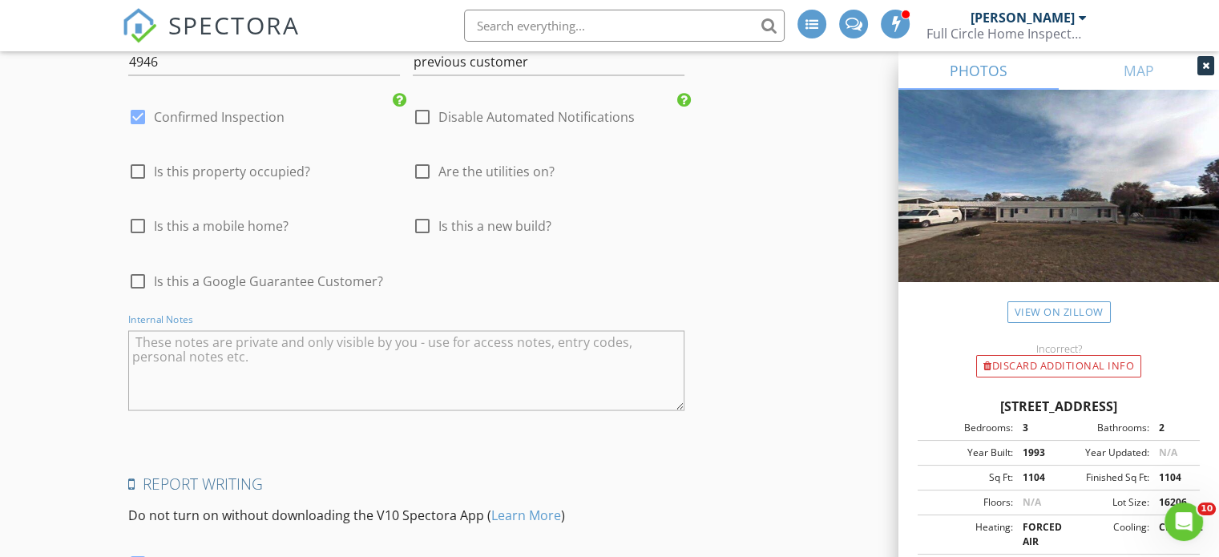
click at [147, 343] on textarea "Internal Notes" at bounding box center [406, 370] width 556 height 80
type textarea "not sure of roof age, vacant, not for purchase, client will meet you there for …"
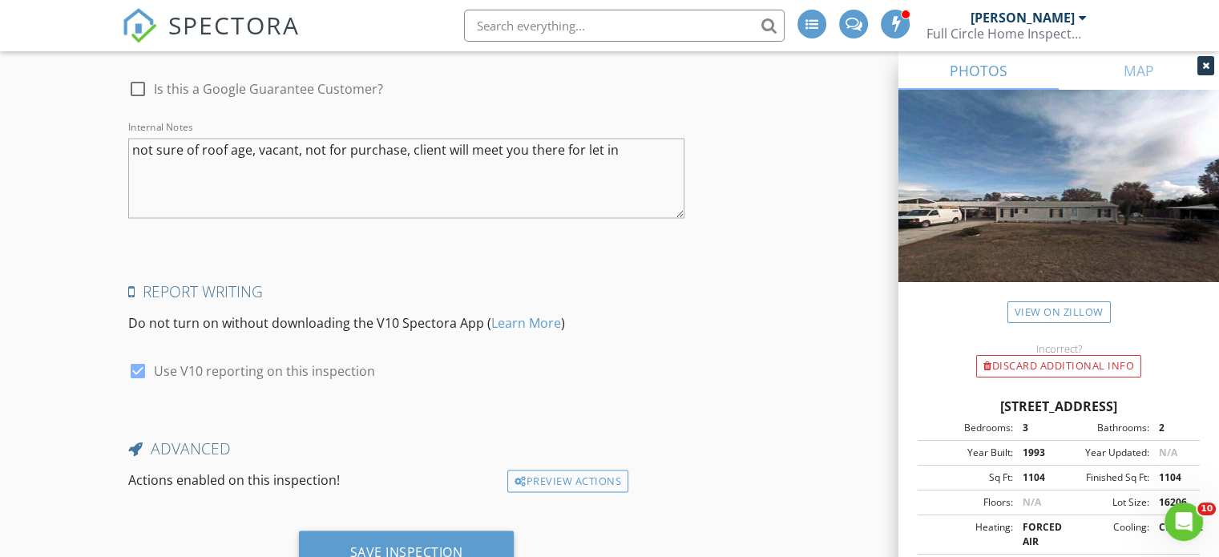
scroll to position [3053, 0]
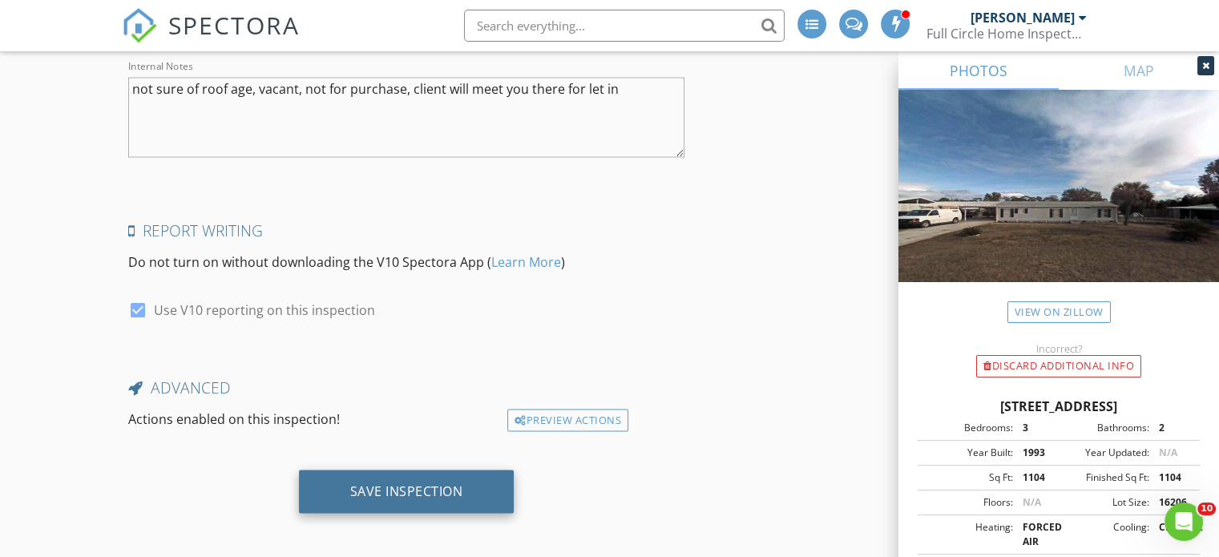
click at [425, 483] on div "Save Inspection" at bounding box center [406, 491] width 113 height 16
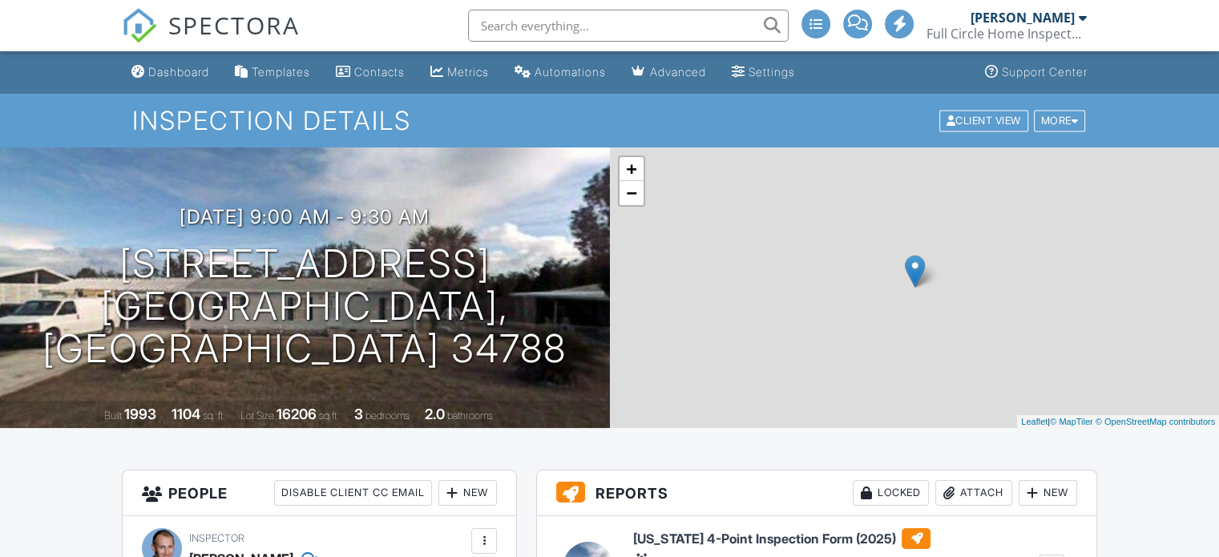
click at [180, 72] on div "Dashboard" at bounding box center [178, 72] width 61 height 14
